Goal: Find specific page/section: Find specific page/section

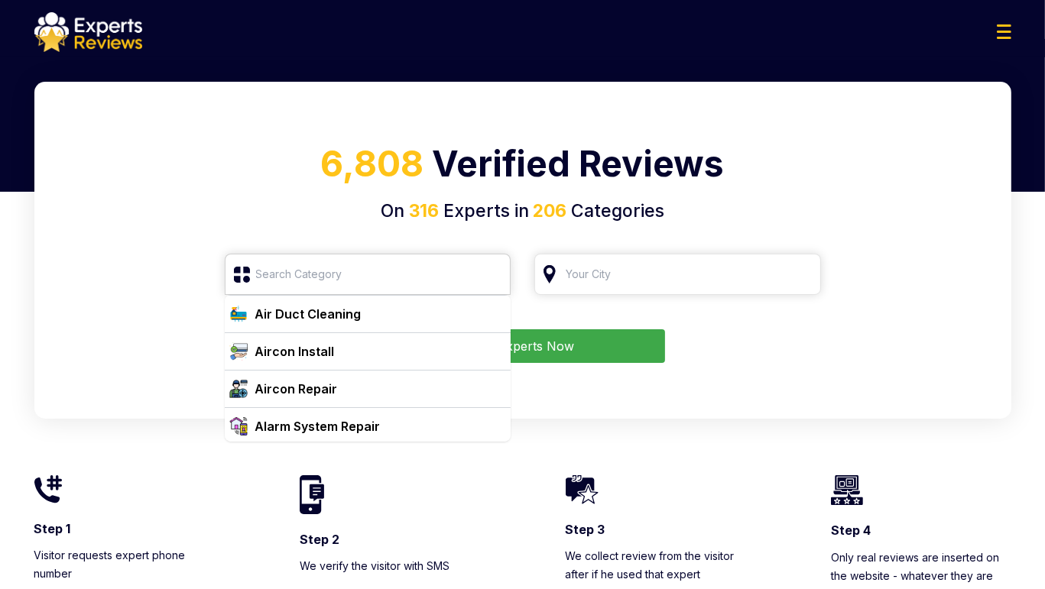
click at [306, 275] on input "search" at bounding box center [368, 274] width 287 height 41
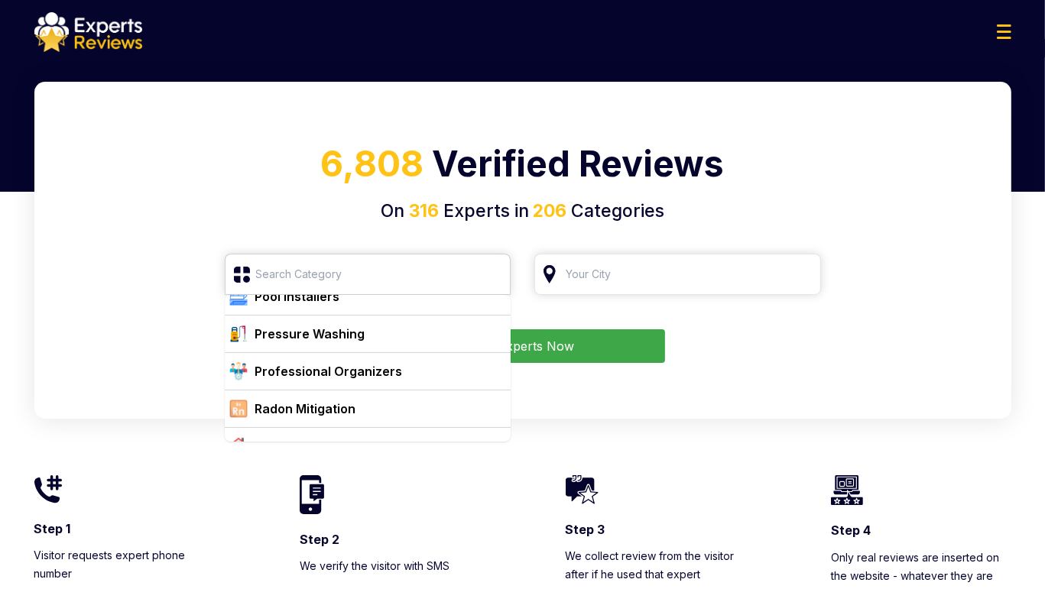
scroll to position [5658, 0]
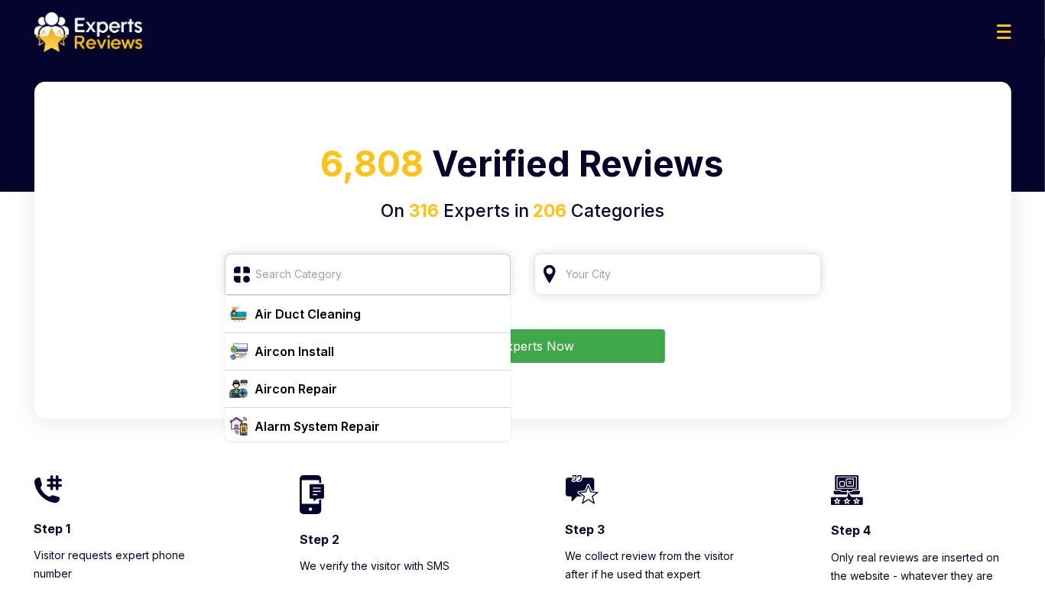
click at [349, 271] on input "search" at bounding box center [368, 274] width 287 height 41
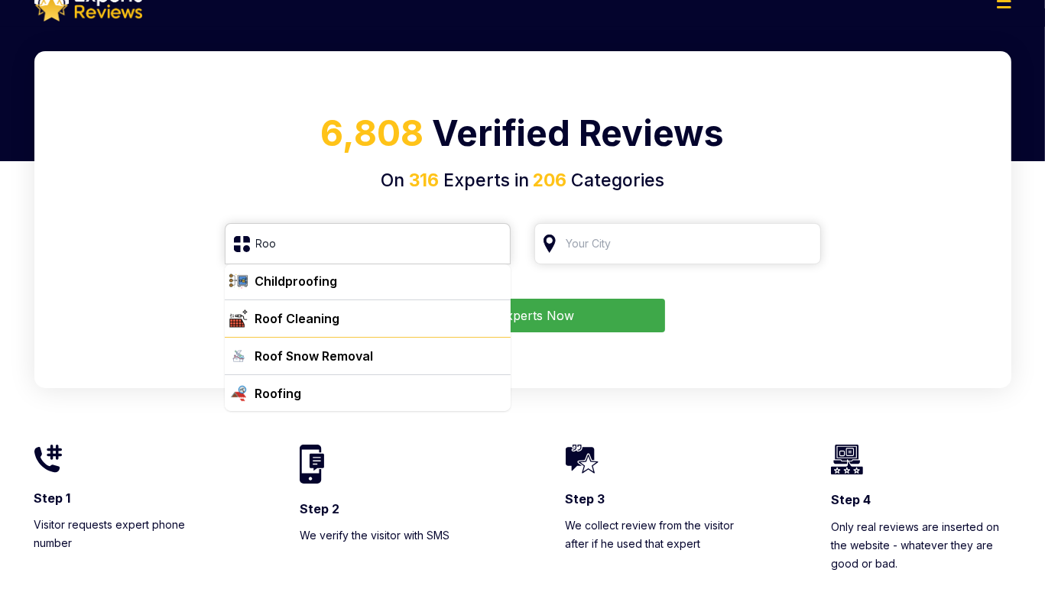
scroll to position [76, 0]
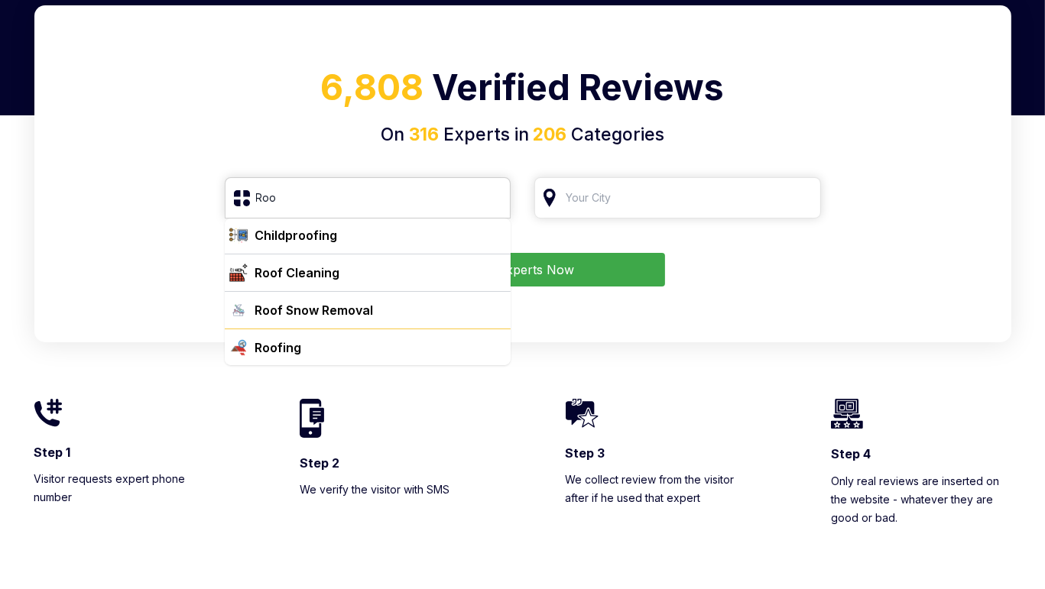
type input "Roo"
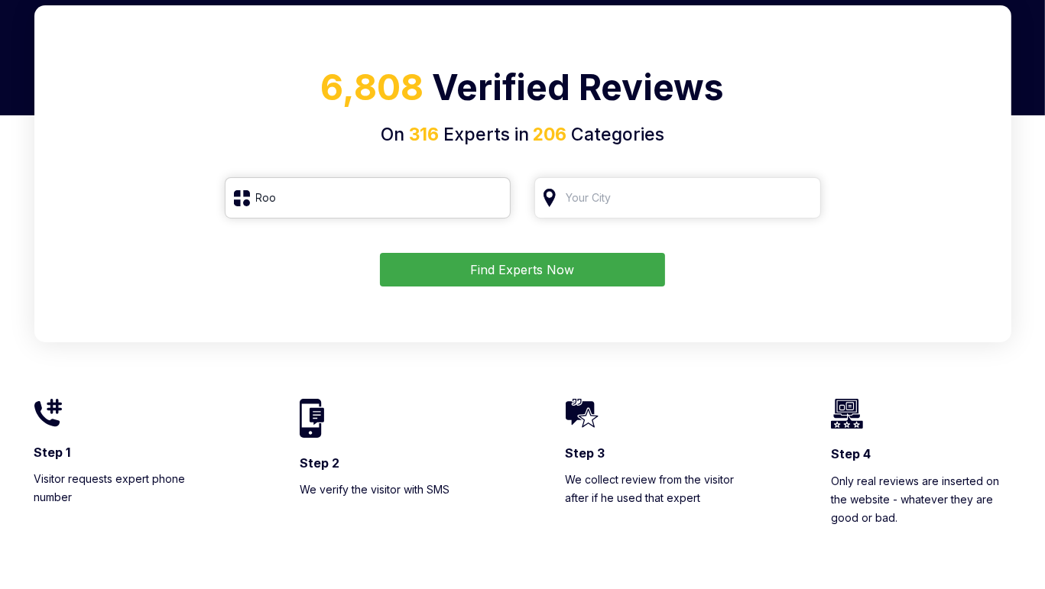
click at [316, 214] on input "Roo" at bounding box center [368, 197] width 287 height 41
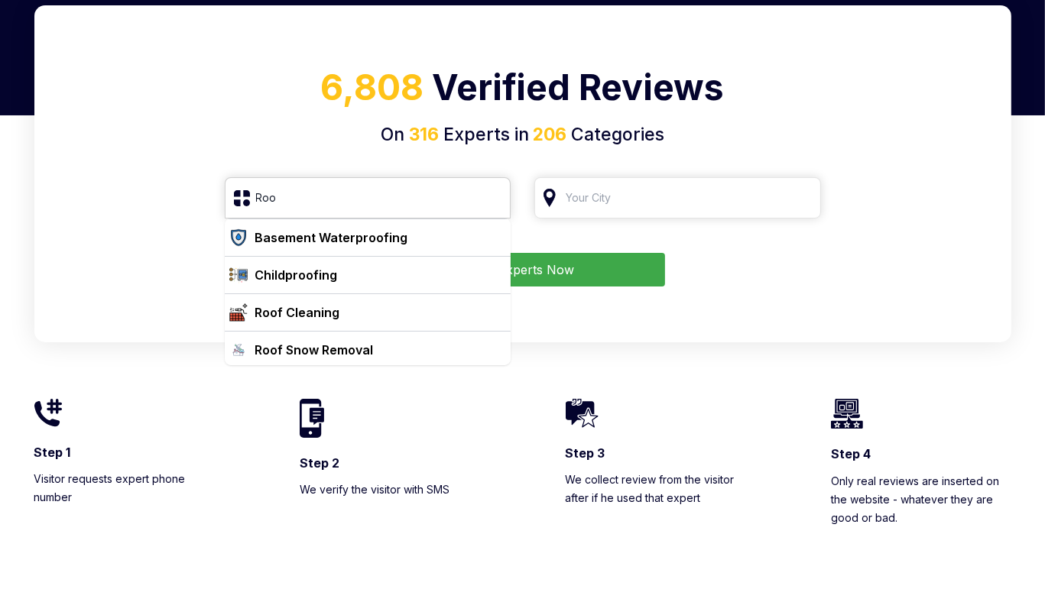
click at [494, 196] on input "Roo" at bounding box center [368, 197] width 287 height 41
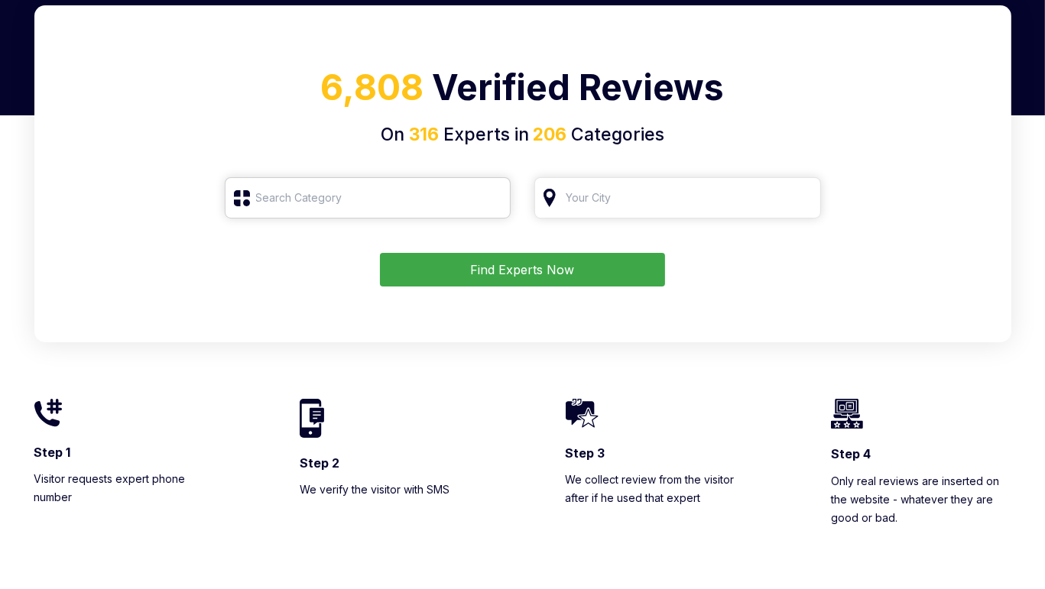
click at [373, 192] on input "search" at bounding box center [368, 197] width 287 height 41
click at [348, 209] on input "search" at bounding box center [368, 197] width 287 height 41
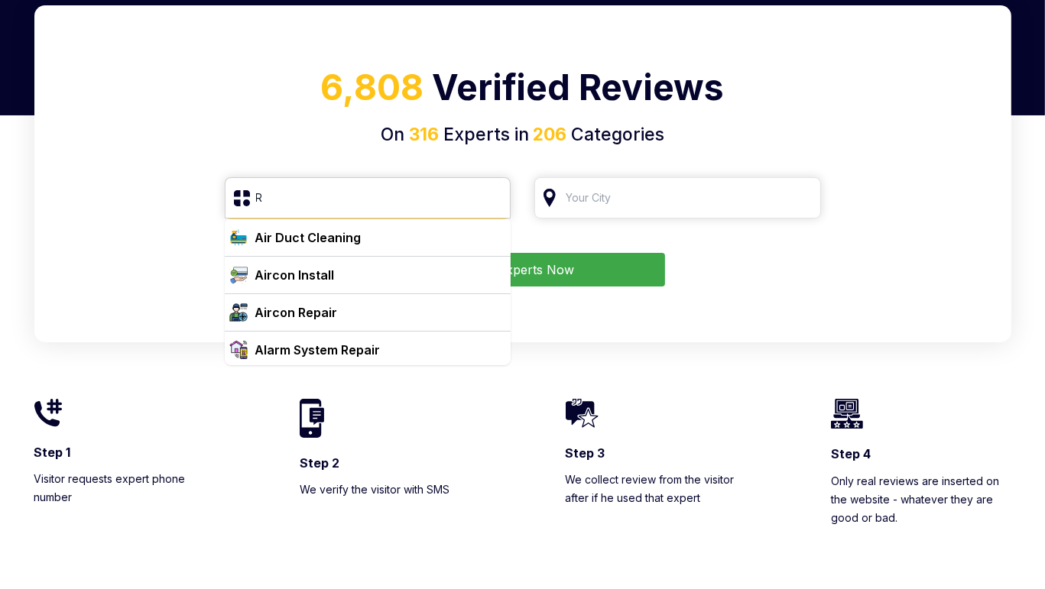
type input "R"
click at [312, 206] on input "R" at bounding box center [368, 197] width 287 height 41
click at [592, 200] on input "search" at bounding box center [677, 197] width 287 height 41
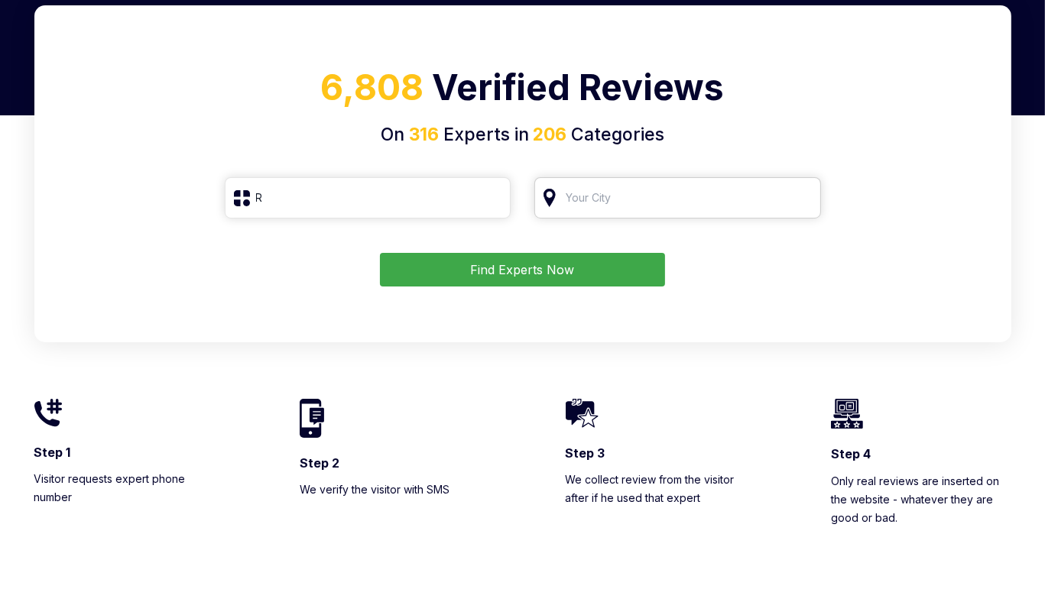
click at [596, 195] on input "search" at bounding box center [677, 197] width 287 height 41
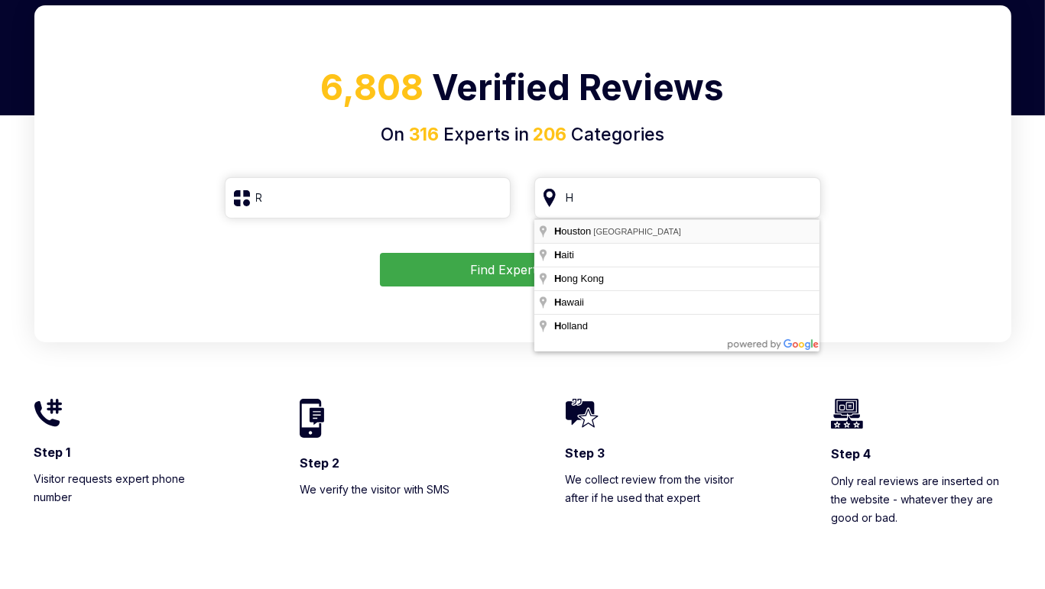
type input "[GEOGRAPHIC_DATA], [GEOGRAPHIC_DATA]"
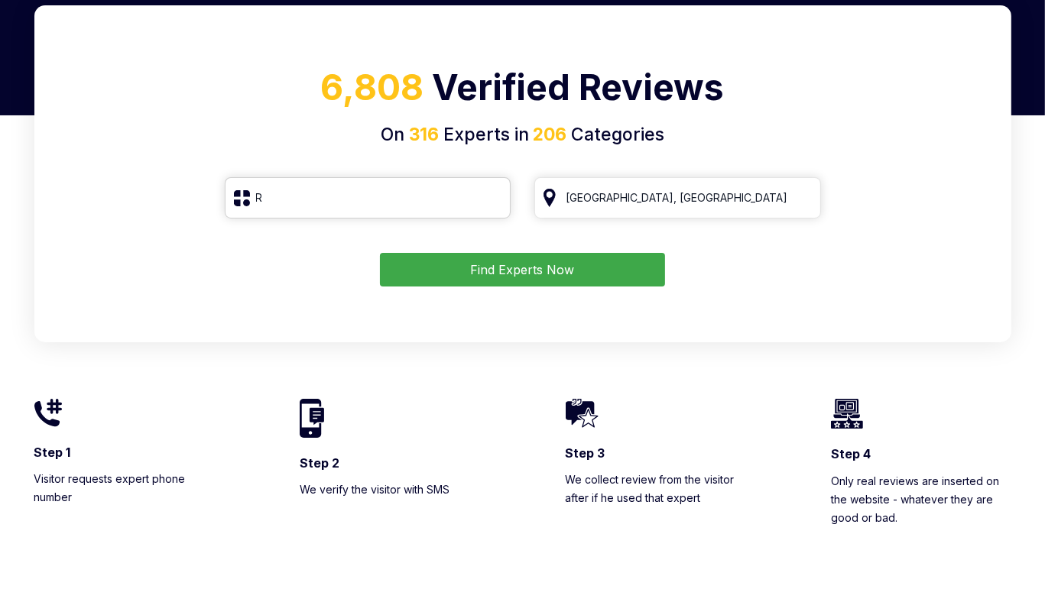
click at [352, 203] on input "R" at bounding box center [368, 197] width 287 height 41
click at [291, 190] on input "R" at bounding box center [368, 197] width 287 height 41
click at [338, 206] on input "search" at bounding box center [368, 197] width 287 height 41
type input "R"
click at [299, 209] on input "R" at bounding box center [368, 197] width 287 height 41
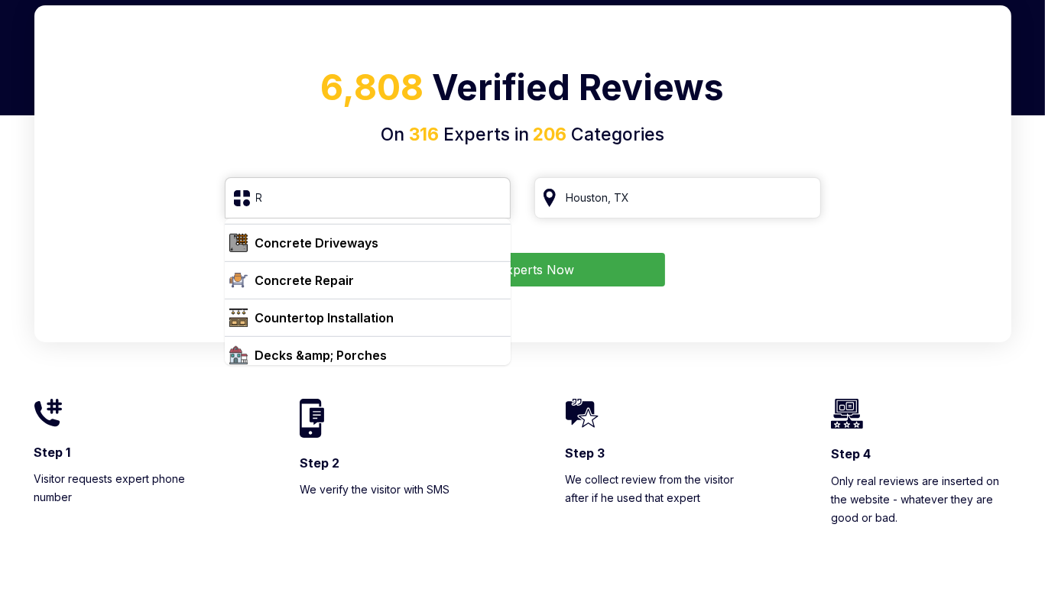
scroll to position [1103, 0]
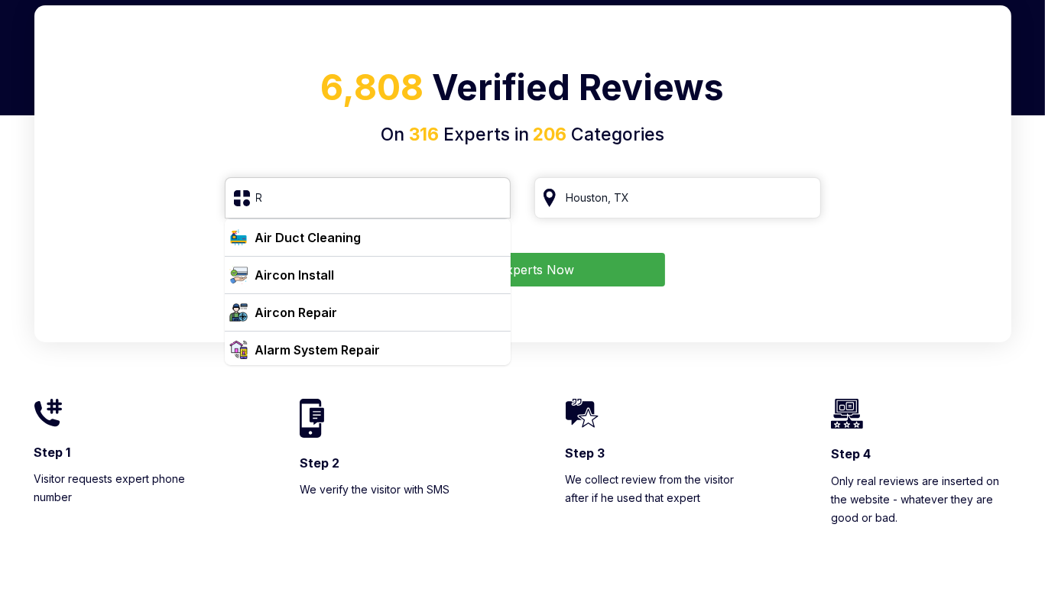
click at [322, 211] on input "R" at bounding box center [368, 197] width 287 height 41
